Goal: Register for event/course

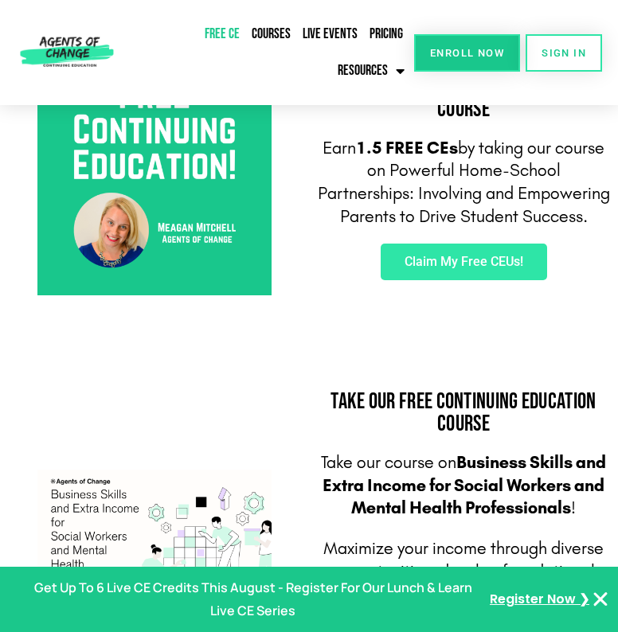
scroll to position [632, 0]
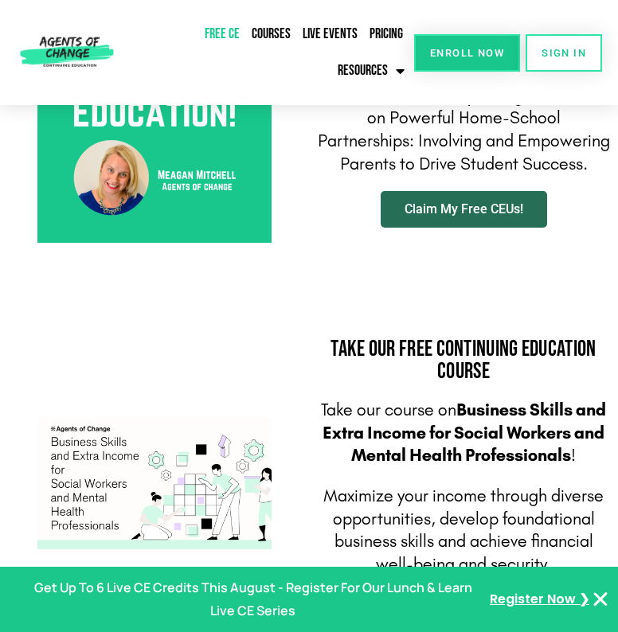
click at [438, 215] on span "Claim My Free CEUs!" at bounding box center [464, 209] width 119 height 13
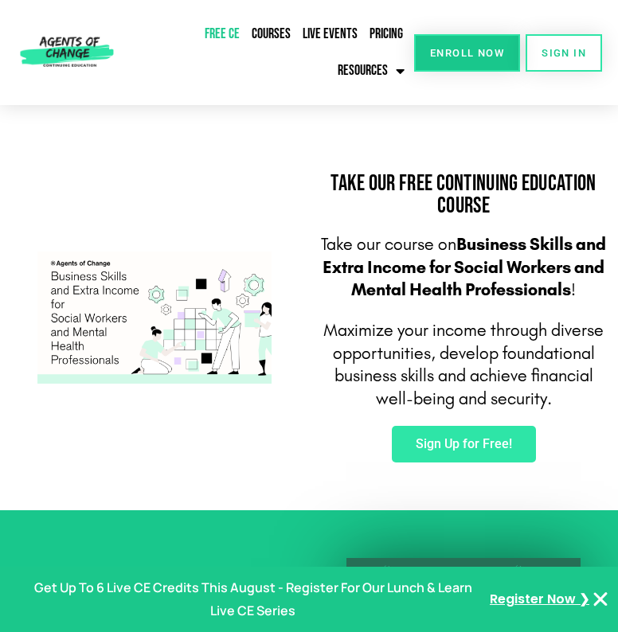
scroll to position [858, 0]
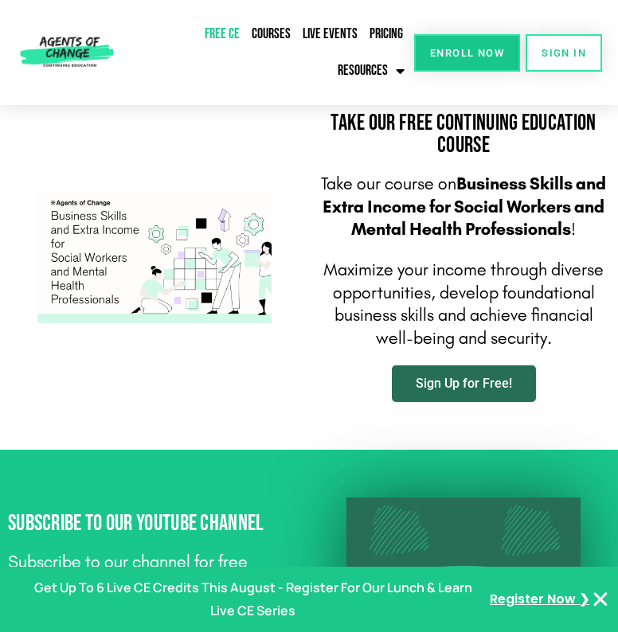
click at [425, 375] on link "Sign Up for Free!" at bounding box center [464, 384] width 144 height 37
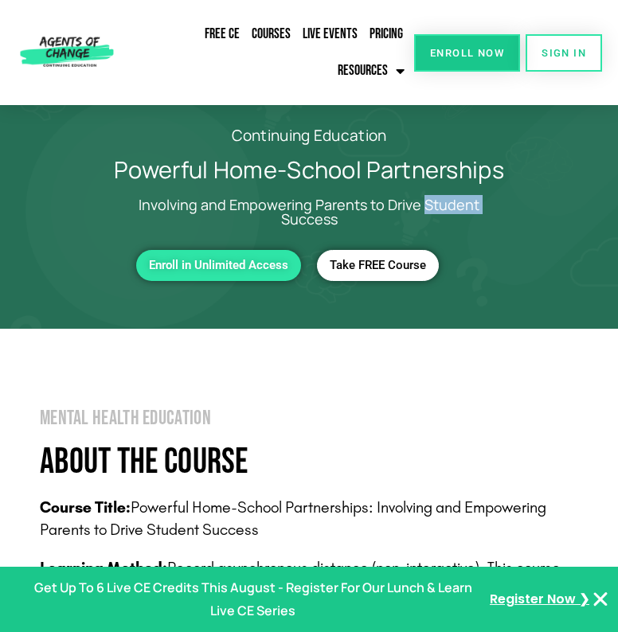
click at [368, 259] on span "Take FREE Course" at bounding box center [378, 266] width 96 height 14
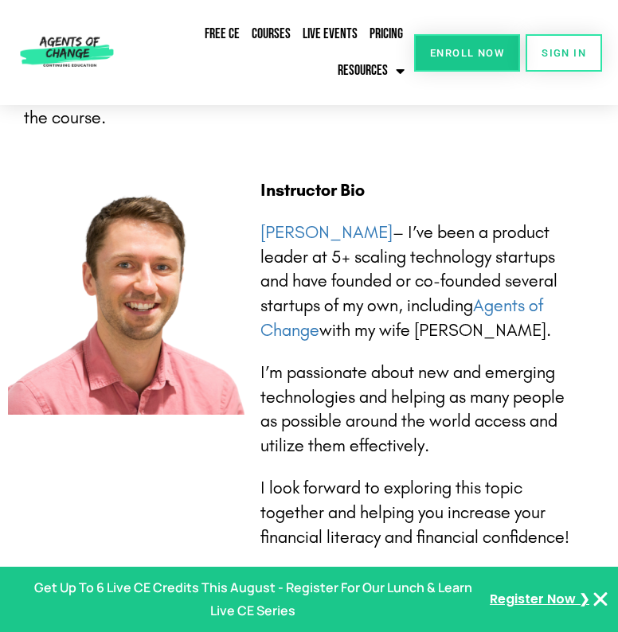
scroll to position [3207, 0]
